Goal: Task Accomplishment & Management: Use online tool/utility

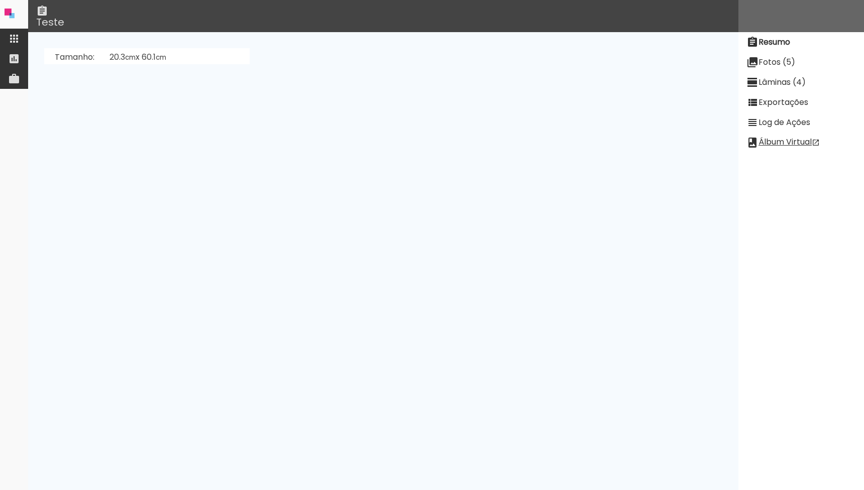
click at [8, 35] on iron-icon at bounding box center [14, 39] width 12 height 12
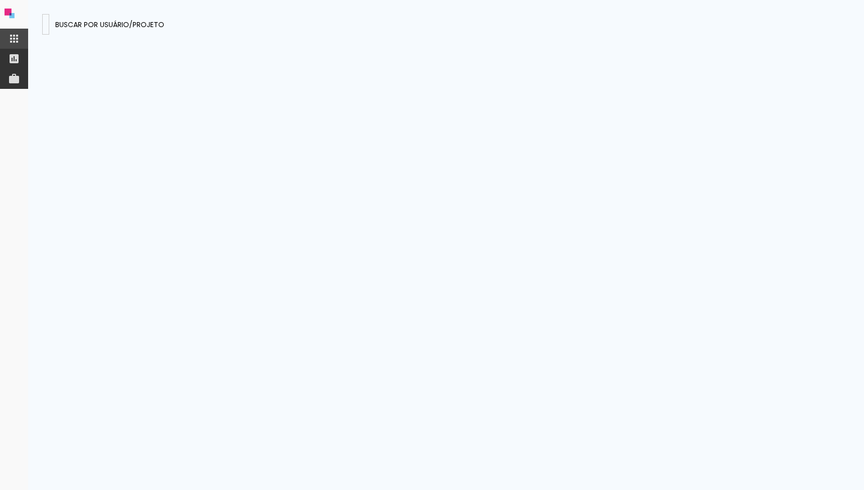
click at [46, 28] on input at bounding box center [46, 24] width 0 height 11
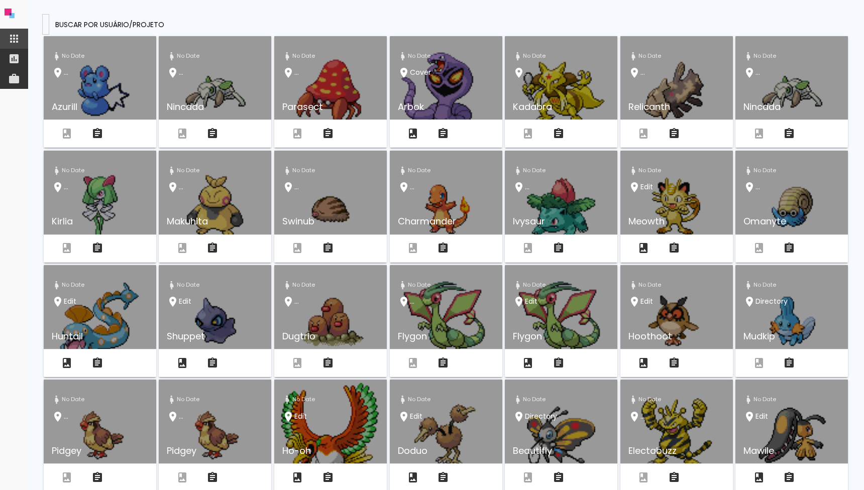
type input "fjcdHEqcKTcpbWk7H"
type paper-input "fjcdHEqcKTcpbWk7H"
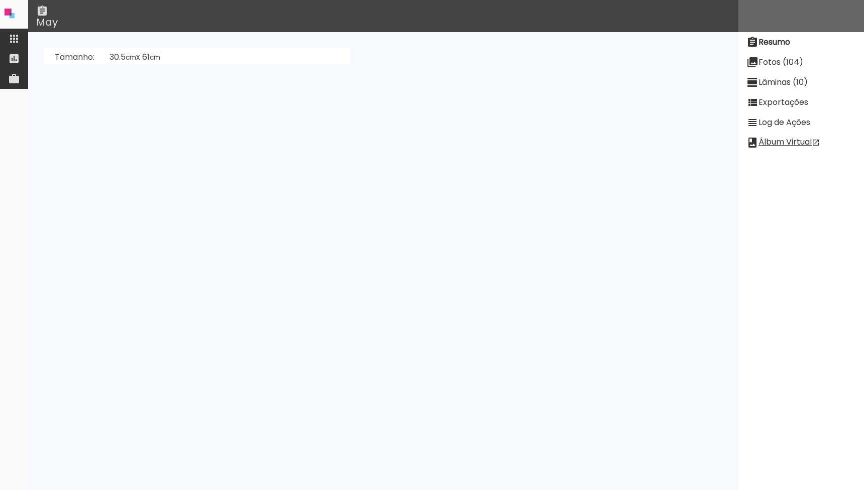
click at [0, 0] on slot "Fotos (104)" at bounding box center [0, 0] width 0 height 0
click at [0, 0] on slot "Lâminas (10)" at bounding box center [0, 0] width 0 height 0
click at [0, 0] on slot "[PERSON_NAME]" at bounding box center [0, 0] width 0 height 0
click at [800, 144] on link "Álbum Virtual" at bounding box center [783, 143] width 73 height 12
click at [219, 64] on neon-animatable "[PERSON_NAME]" at bounding box center [383, 48] width 710 height 32
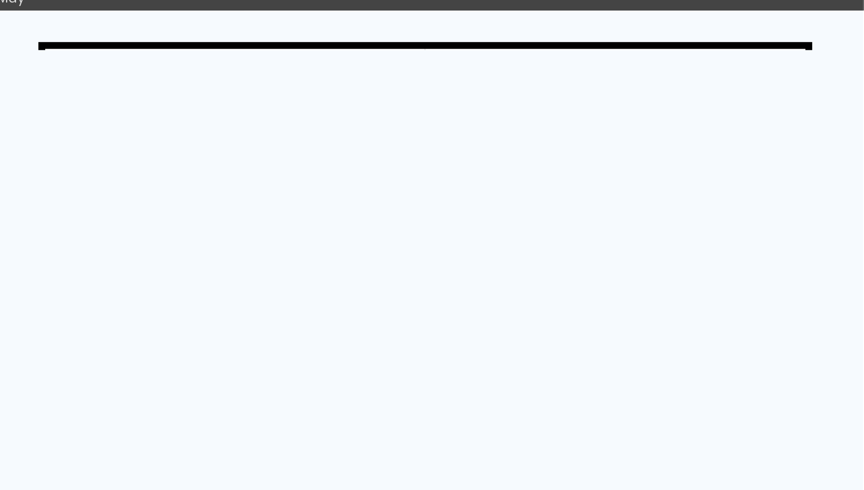
scroll to position [28, 0]
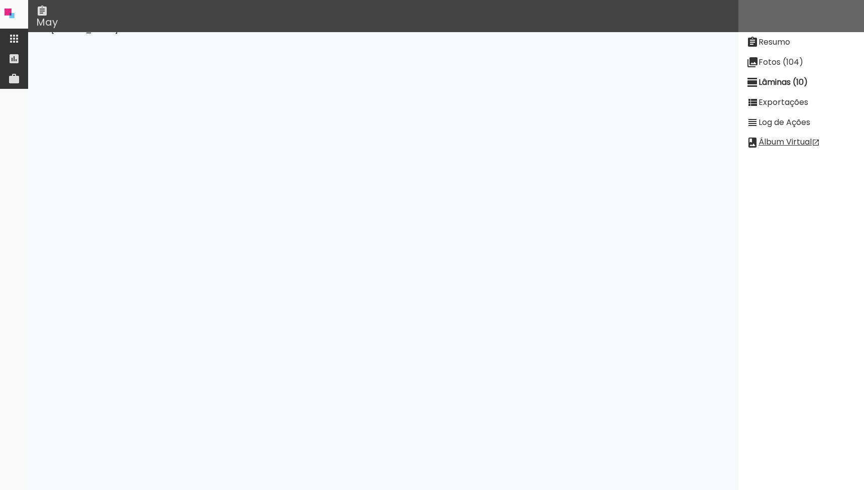
click at [133, 64] on neon-animatable "[PERSON_NAME]" at bounding box center [383, 48] width 710 height 32
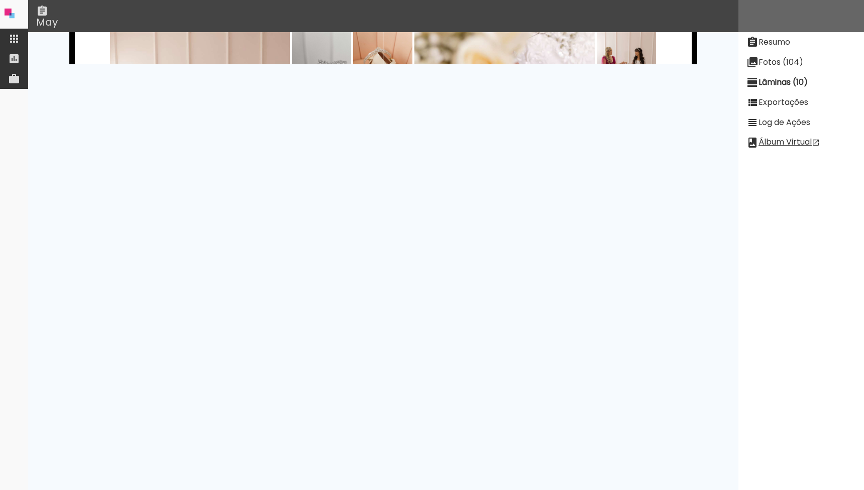
scroll to position [0, 0]
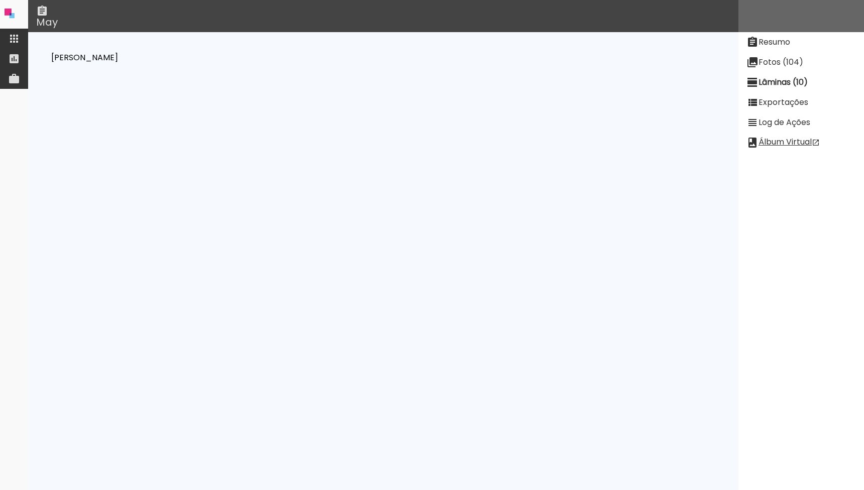
click at [0, 0] on slot "Resumo" at bounding box center [0, 0] width 0 height 0
click at [229, 137] on link "[PERSON_NAME] [PERSON_NAME] (a67Zbd6wf9rSaTFmW)" at bounding box center [226, 138] width 233 height 12
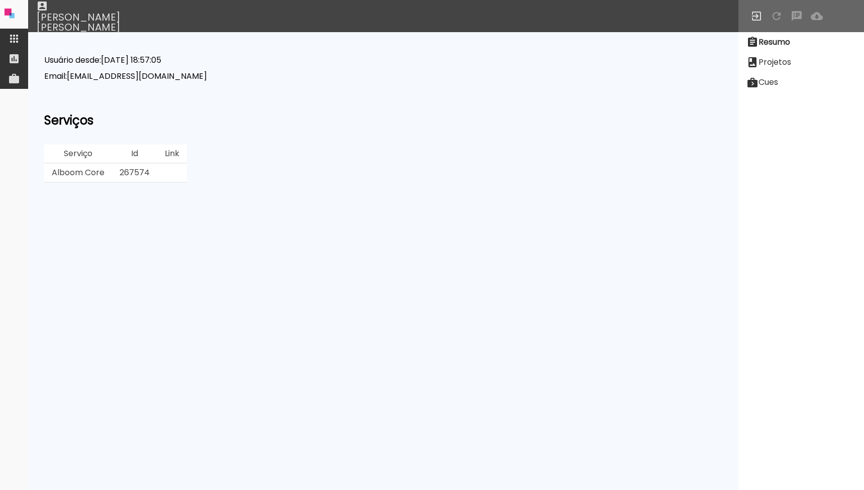
click at [0, 0] on slot "Projetos" at bounding box center [0, 0] width 0 height 0
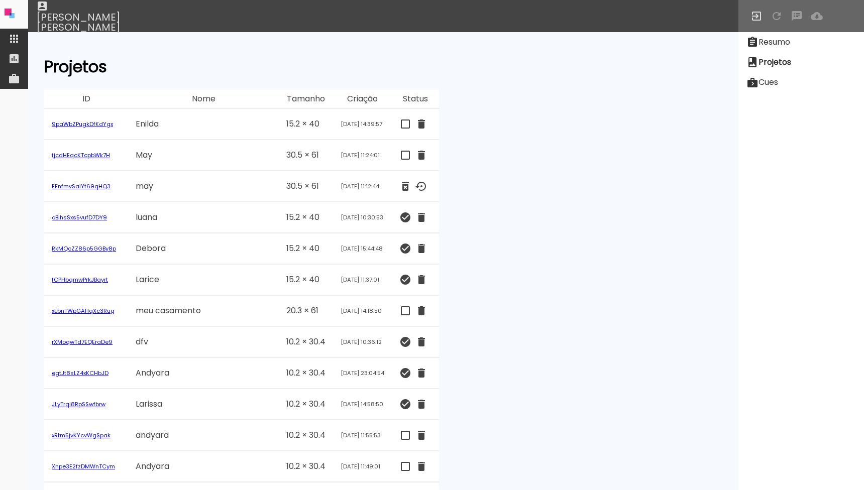
click at [90, 215] on link "oBihsSxs5vufD7DY9" at bounding box center [79, 218] width 55 height 8
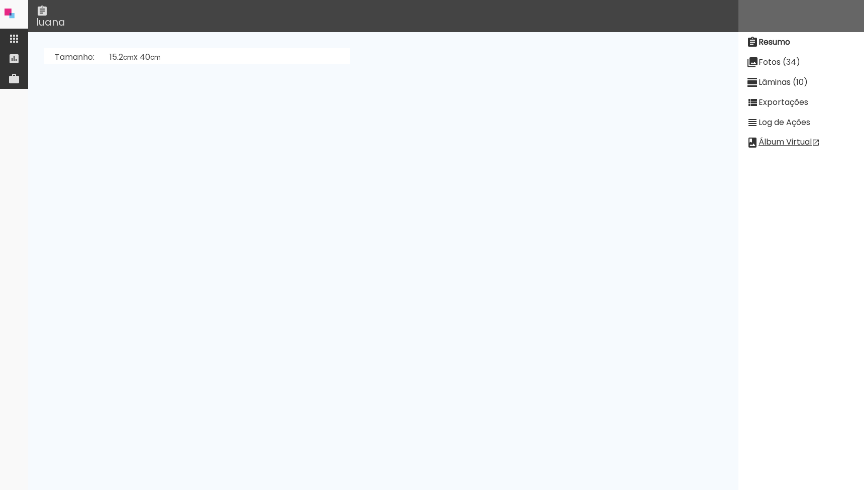
click at [0, 0] on slot "Lâminas (10)" at bounding box center [0, 0] width 0 height 0
click at [0, 0] on slot "[PERSON_NAME]" at bounding box center [0, 0] width 0 height 0
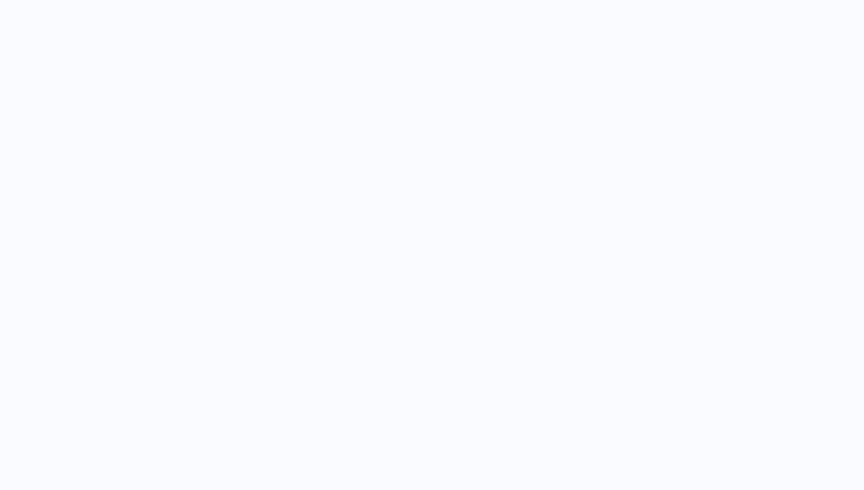
click at [143, 250] on div at bounding box center [148, 211] width 159 height 238
click at [153, 237] on div at bounding box center [148, 211] width 159 height 238
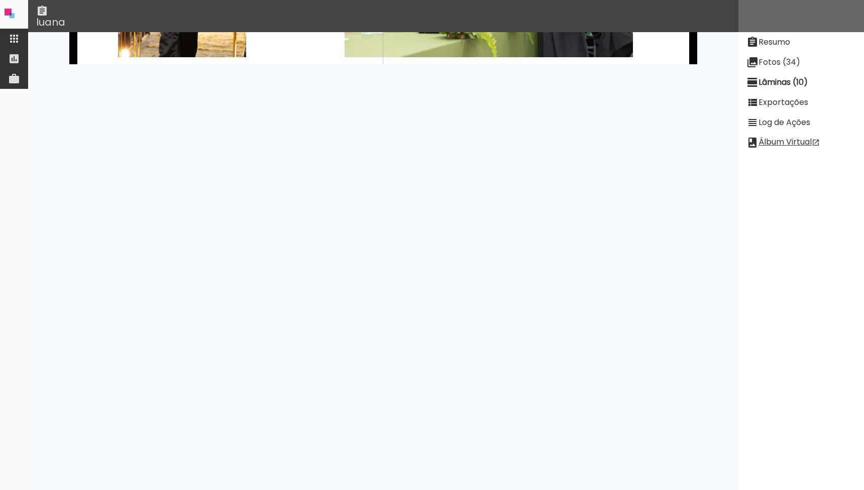
scroll to position [1568, 0]
click at [435, 207] on div at bounding box center [383, 223] width 159 height 238
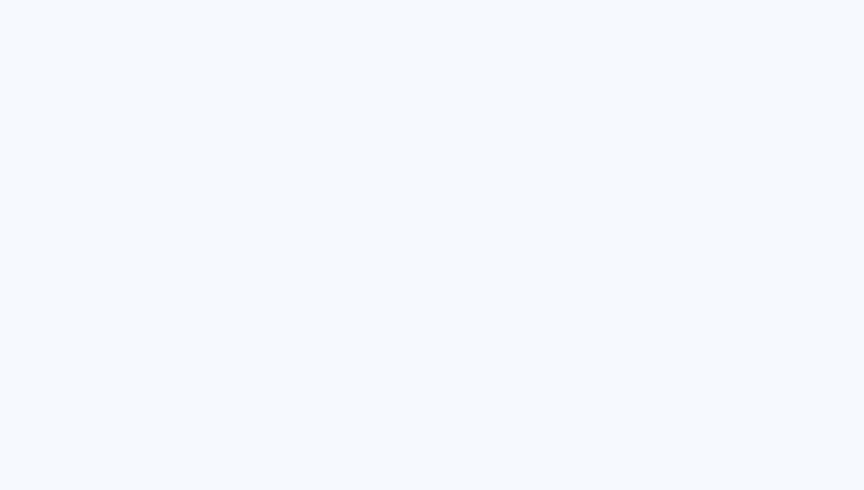
click at [318, 178] on div at bounding box center [187, 223] width 262 height 238
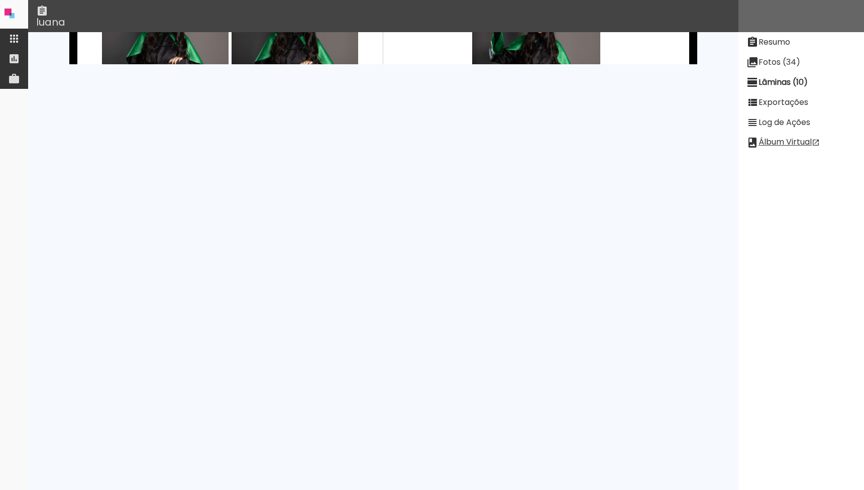
scroll to position [0, 0]
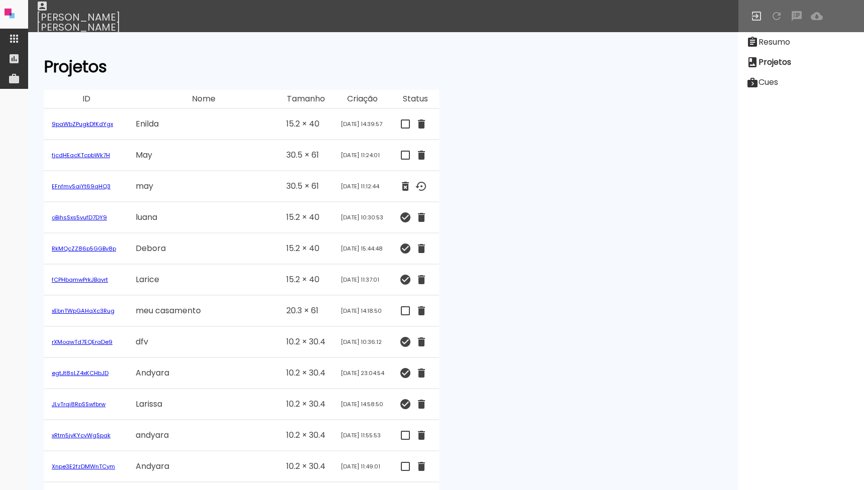
click at [87, 254] on td "RkMQcZZ86p5GGBy8p" at bounding box center [86, 249] width 84 height 31
click at [86, 250] on link "RkMQcZZ86p5GGBy8p" at bounding box center [84, 249] width 64 height 8
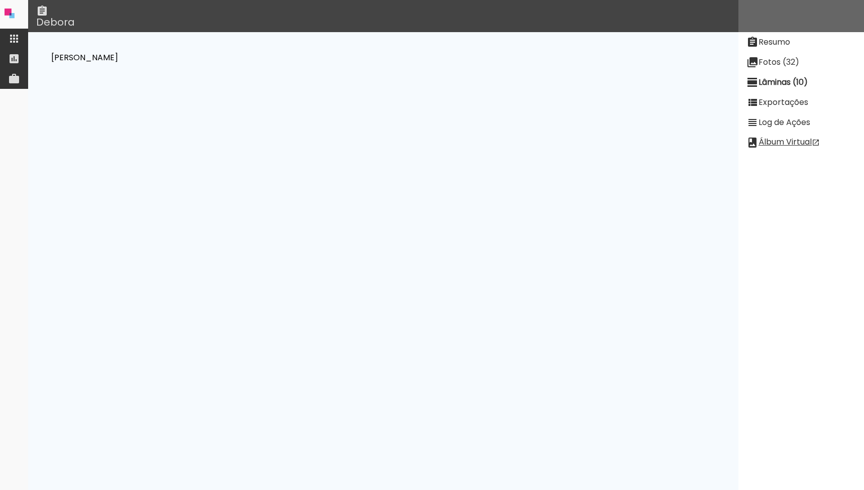
click at [123, 51] on paper-button "[PERSON_NAME]" at bounding box center [85, 57] width 76 height 19
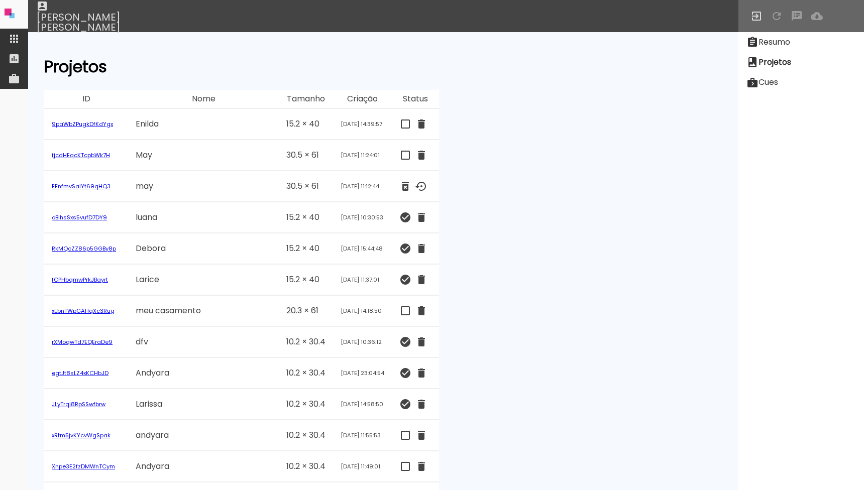
click at [96, 294] on td "fCPHbqmwPrkJBayrt" at bounding box center [86, 280] width 84 height 31
click at [96, 287] on td "fCPHbqmwPrkJBayrt" at bounding box center [86, 280] width 84 height 31
click at [96, 281] on link "fCPHbqmwPrkJBayrt" at bounding box center [80, 280] width 56 height 8
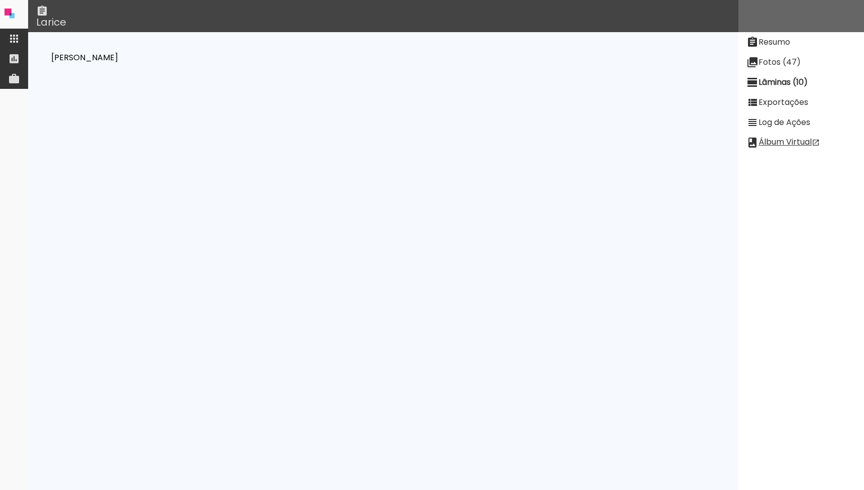
click at [0, 0] on slot "[PERSON_NAME]" at bounding box center [0, 0] width 0 height 0
click at [792, 70] on paper-item "Fotos (113)" at bounding box center [802, 62] width 126 height 20
click at [766, 89] on paper-item "Lâminas (16)" at bounding box center [802, 82] width 126 height 20
click at [0, 0] on slot "[PERSON_NAME]" at bounding box center [0, 0] width 0 height 0
click at [19, 40] on iron-icon at bounding box center [14, 39] width 12 height 12
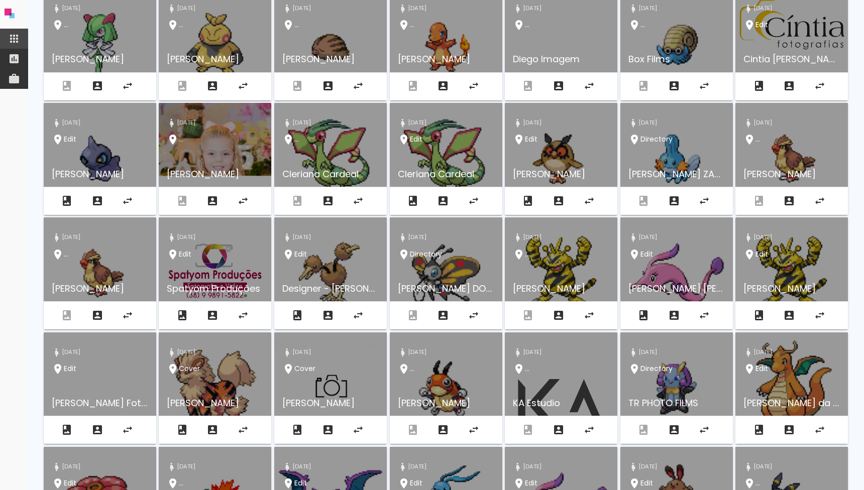
scroll to position [159, 0]
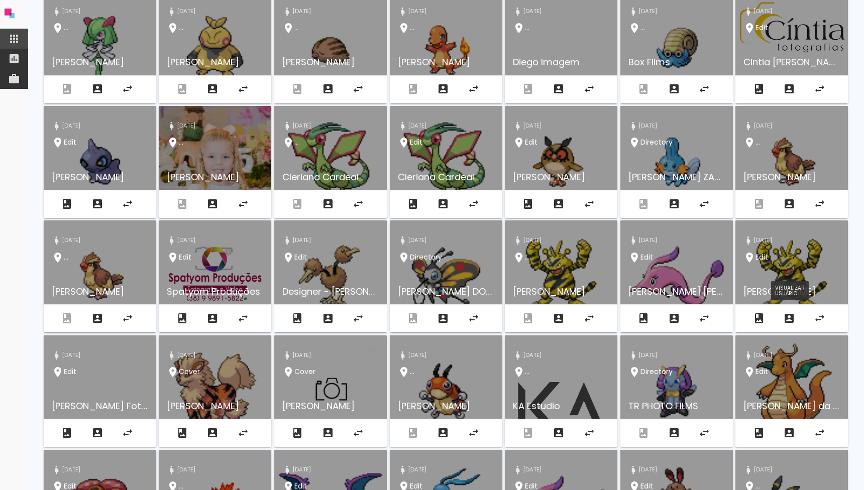
click at [790, 320] on iron-icon "Catiane Romitti" at bounding box center [789, 319] width 12 height 12
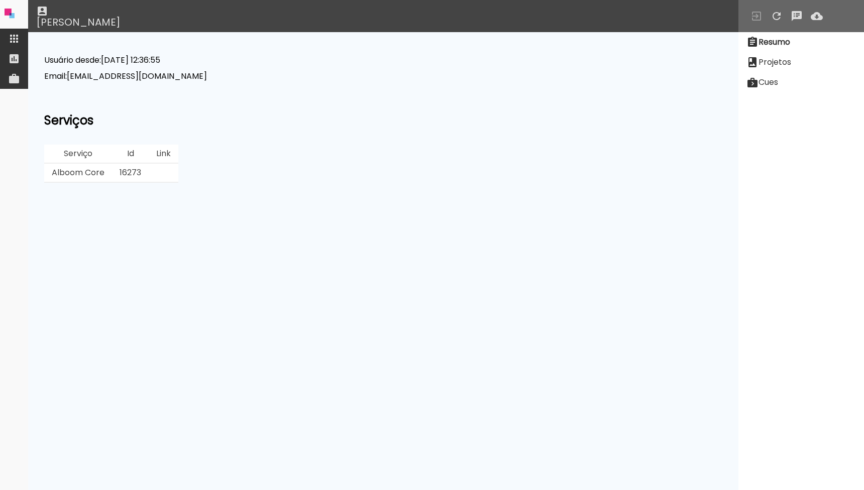
click at [0, 0] on slot "Projetos" at bounding box center [0, 0] width 0 height 0
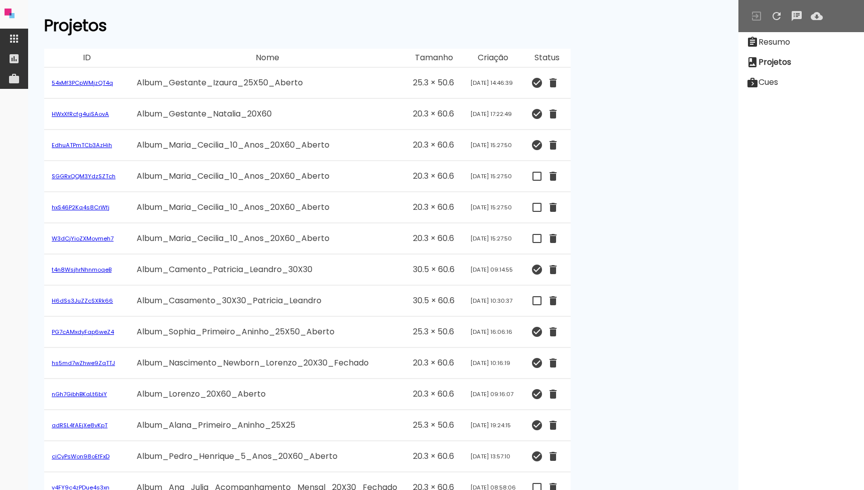
scroll to position [60, 0]
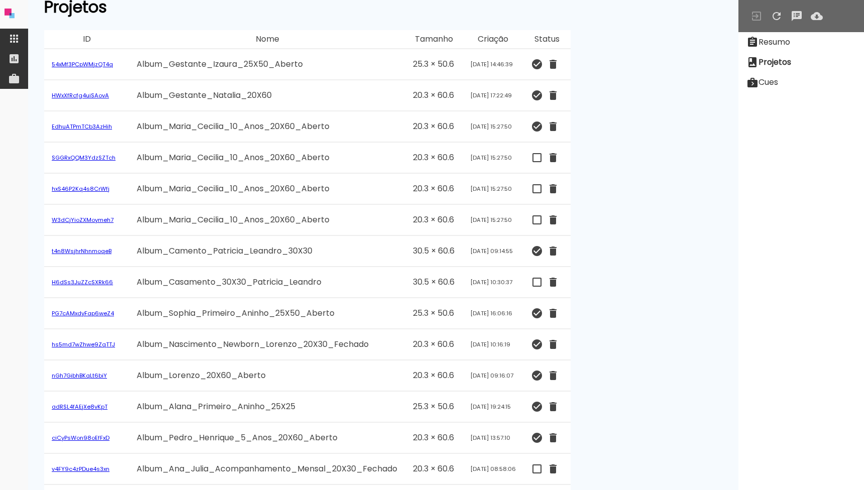
click at [476, 246] on td "Aug 13 2025 09:14:55" at bounding box center [493, 251] width 61 height 31
click at [61, 250] on link "t4n8WsjhrNhnmoqeB" at bounding box center [82, 251] width 60 height 8
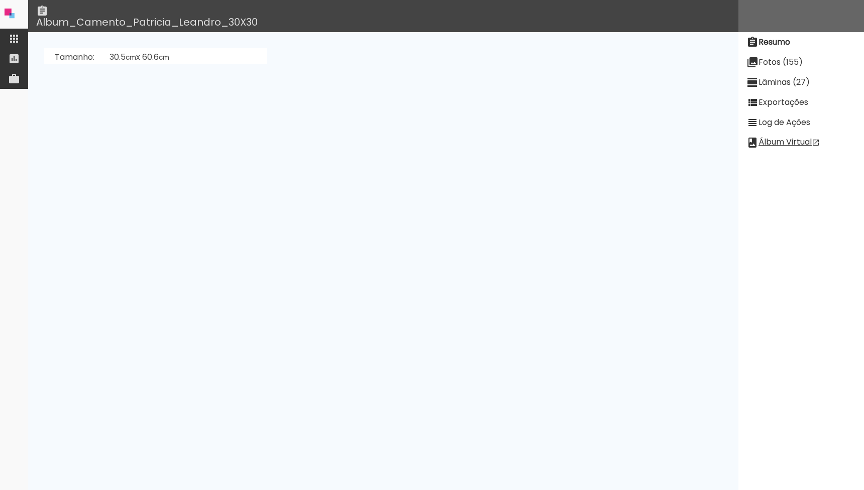
click at [798, 73] on paper-item "Lâminas (27)" at bounding box center [802, 82] width 126 height 20
click at [0, 0] on slot "[PERSON_NAME]" at bounding box center [0, 0] width 0 height 0
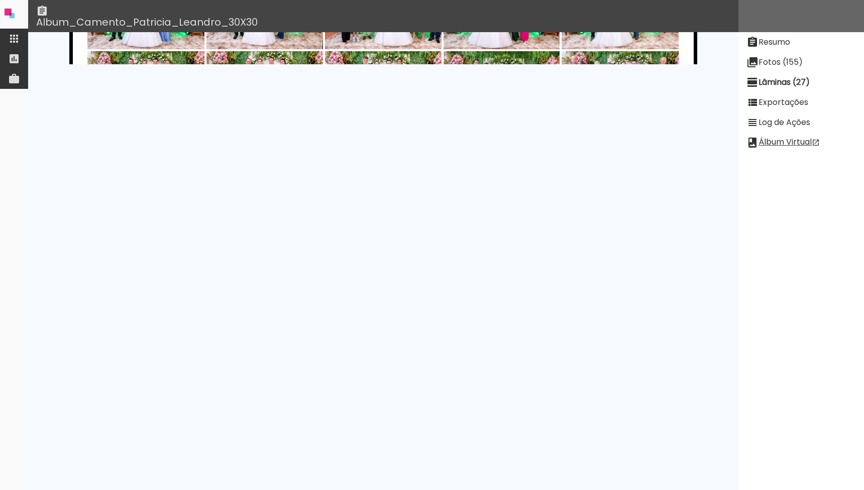
scroll to position [8107, 0]
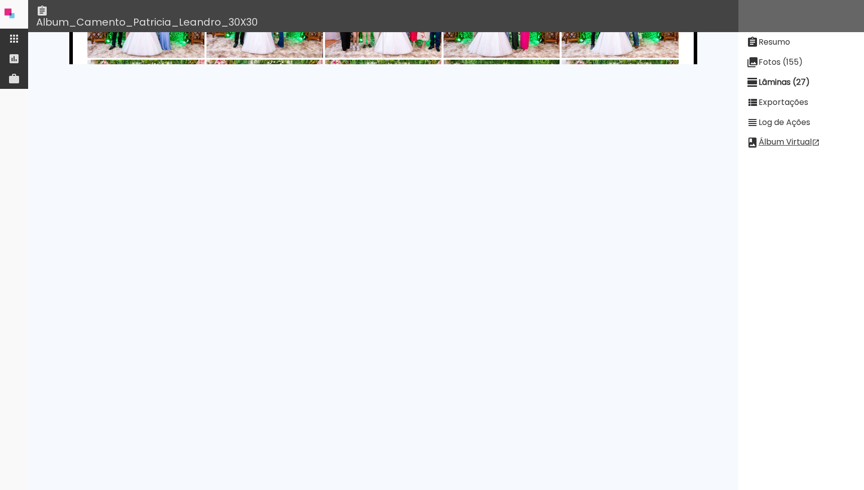
click at [235, 402] on div at bounding box center [157, 424] width 156 height 104
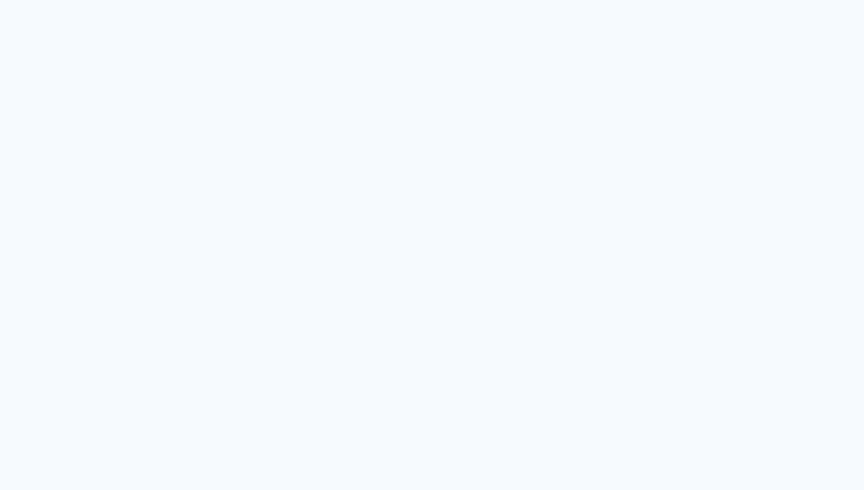
scroll to position [0, 0]
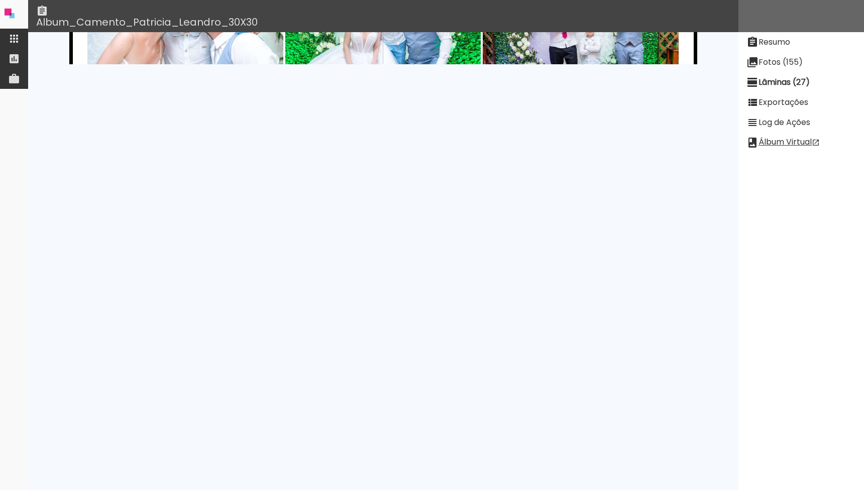
click at [0, 0] on slot "Resumo" at bounding box center [0, 0] width 0 height 0
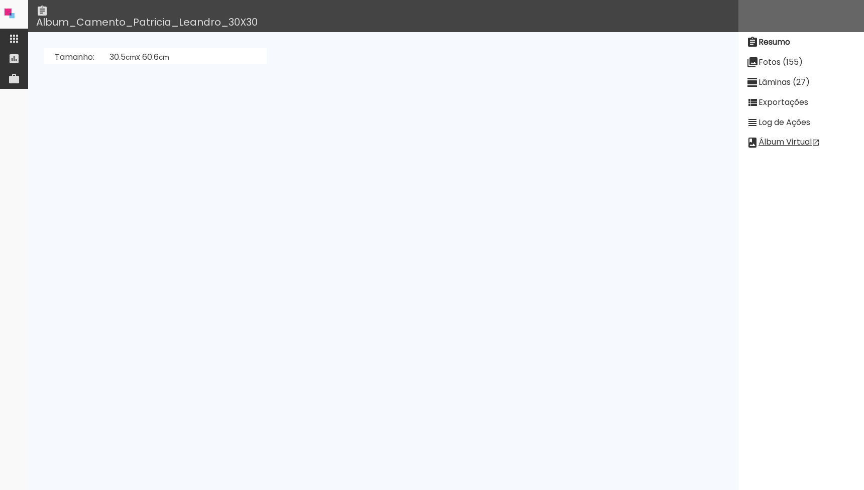
click at [172, 138] on link "Catiane Romitti (jxzXJHB6CPfTjKczz)" at bounding box center [185, 138] width 150 height 12
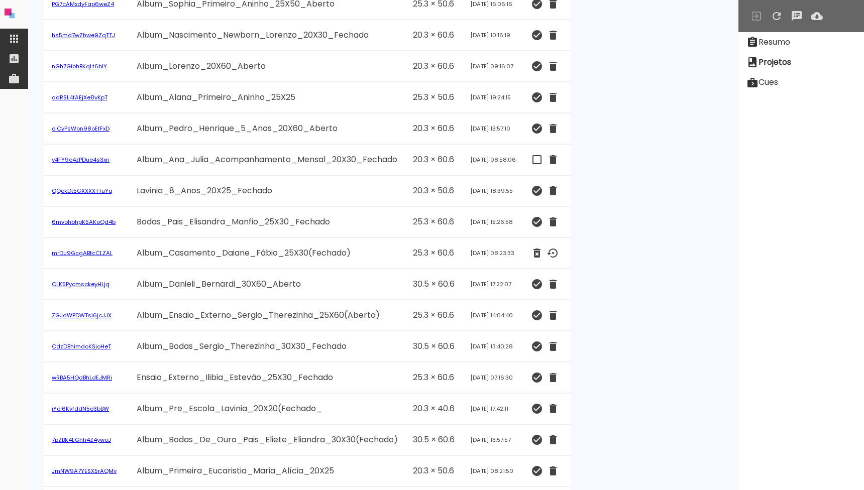
scroll to position [378, 0]
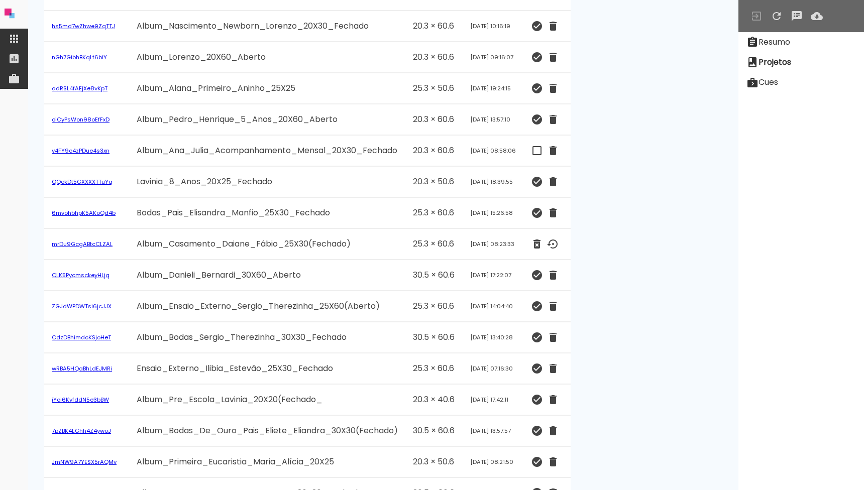
click at [101, 213] on link "6mvohbhpK5AKoQd4b" at bounding box center [84, 213] width 64 height 8
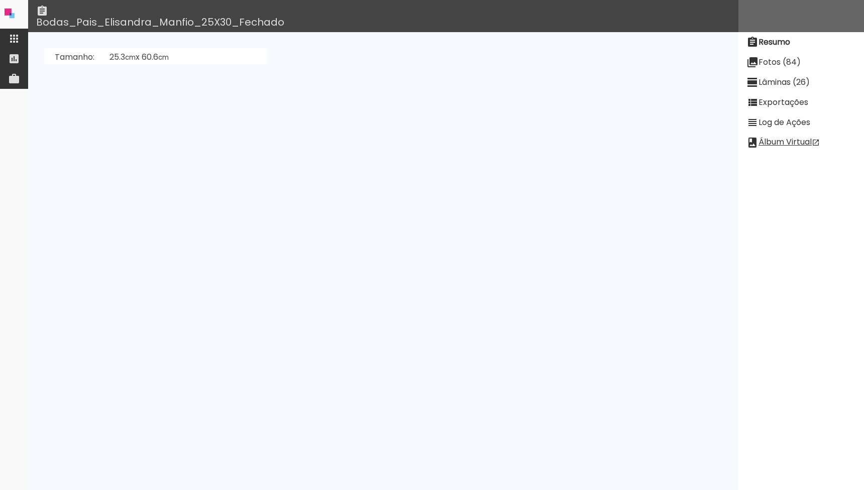
click at [0, 0] on slot "Lâminas (26)" at bounding box center [0, 0] width 0 height 0
click at [0, 0] on slot "[PERSON_NAME]" at bounding box center [0, 0] width 0 height 0
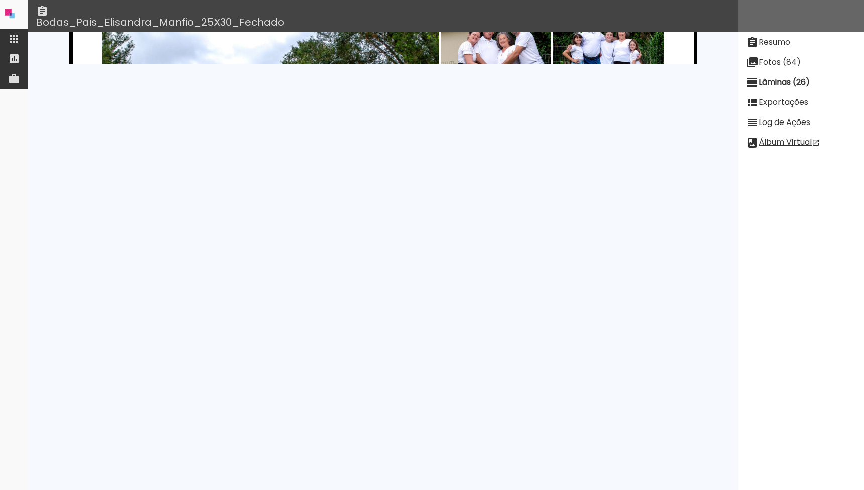
scroll to position [564, 0]
